Goal: Task Accomplishment & Management: Complete application form

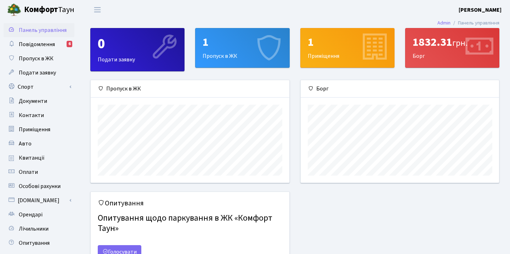
scroll to position [102, 199]
click at [220, 55] on div "1 Пропуск в ЖК" at bounding box center [243, 47] width 94 height 39
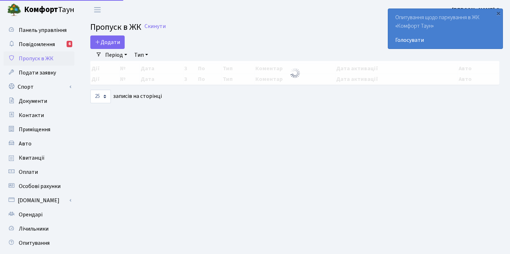
select select "25"
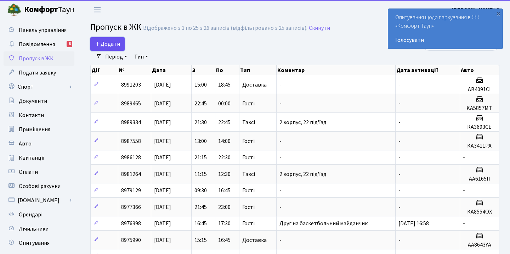
click at [112, 45] on span "Додати" at bounding box center [107, 44] width 25 height 8
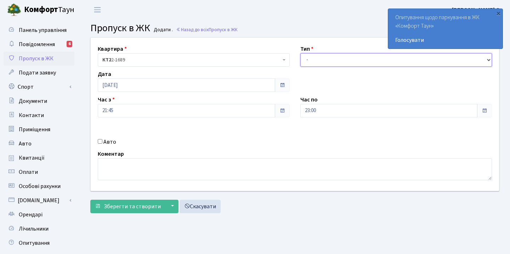
click at [320, 57] on select "- Доставка Таксі Гості Сервіс" at bounding box center [397, 59] width 192 height 13
select select "3"
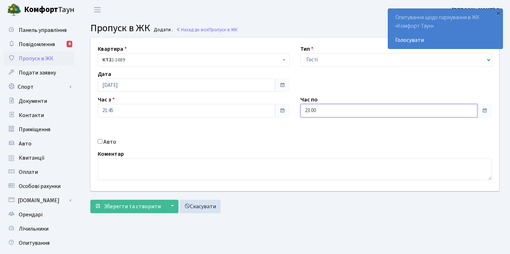
click at [406, 110] on input "23:00" at bounding box center [390, 110] width 178 height 13
click at [385, 133] on icon at bounding box center [381, 134] width 19 height 19
type input "23:30"
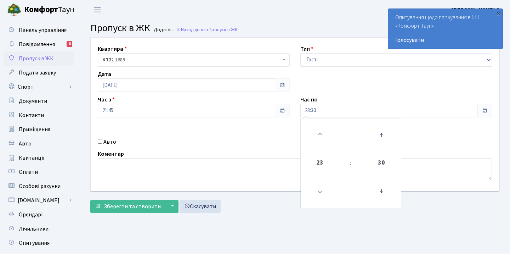
click at [228, 144] on div "Авто" at bounding box center [194, 142] width 203 height 9
click at [100, 142] on input "Авто" at bounding box center [100, 141] width 5 height 5
checkbox input "true"
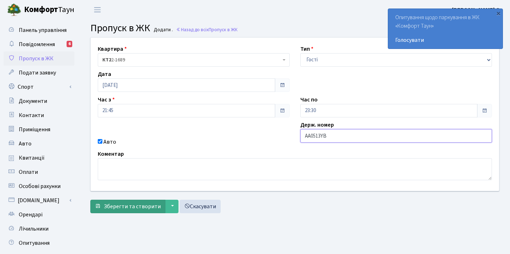
type input "AA0513YB"
click at [124, 207] on span "Зберегти та створити" at bounding box center [132, 206] width 57 height 8
